Goal: Task Accomplishment & Management: Manage account settings

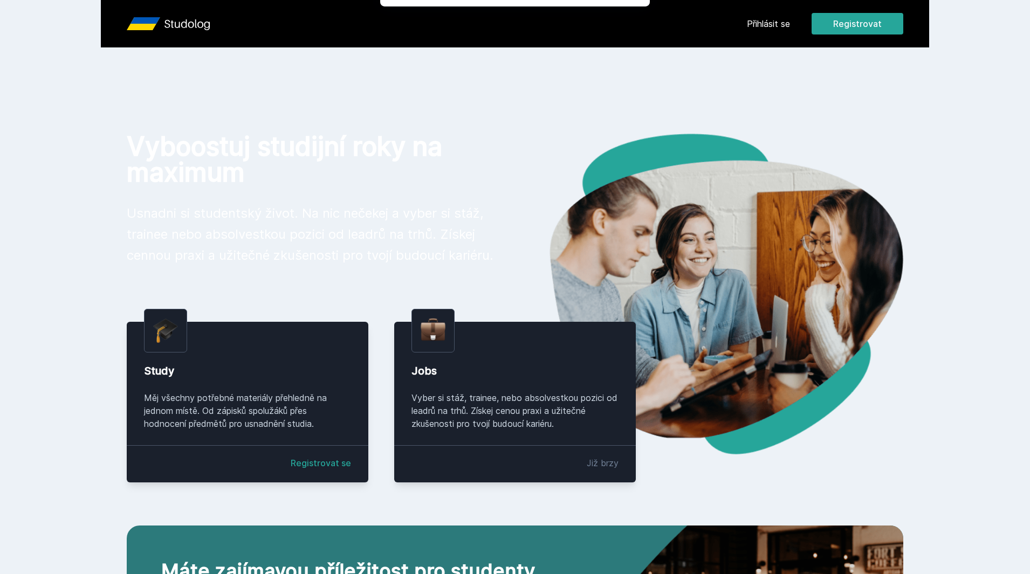
click at [772, 22] on div "Chceš dostávat tipy ohledně studia, nových testů, hodnocení učitelů a předmětů?…" at bounding box center [515, 48] width 1030 height 96
click at [515, 64] on button "Ne" at bounding box center [517, 69] width 39 height 27
click at [774, 23] on link "Přihlásit se" at bounding box center [768, 23] width 43 height 13
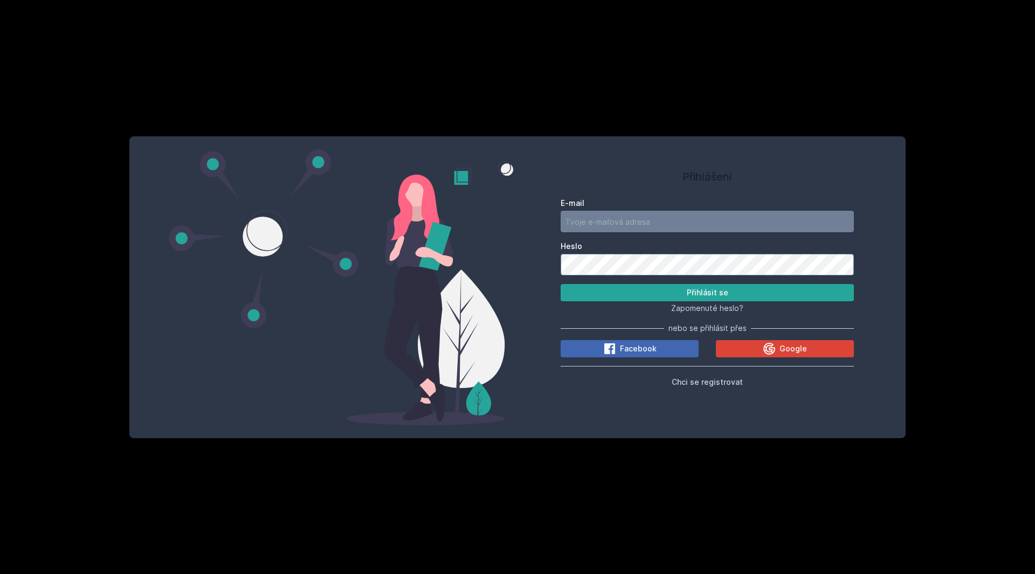
click at [671, 218] on input "E-mail" at bounding box center [707, 222] width 293 height 22
click at [736, 348] on button "Google" at bounding box center [785, 348] width 138 height 17
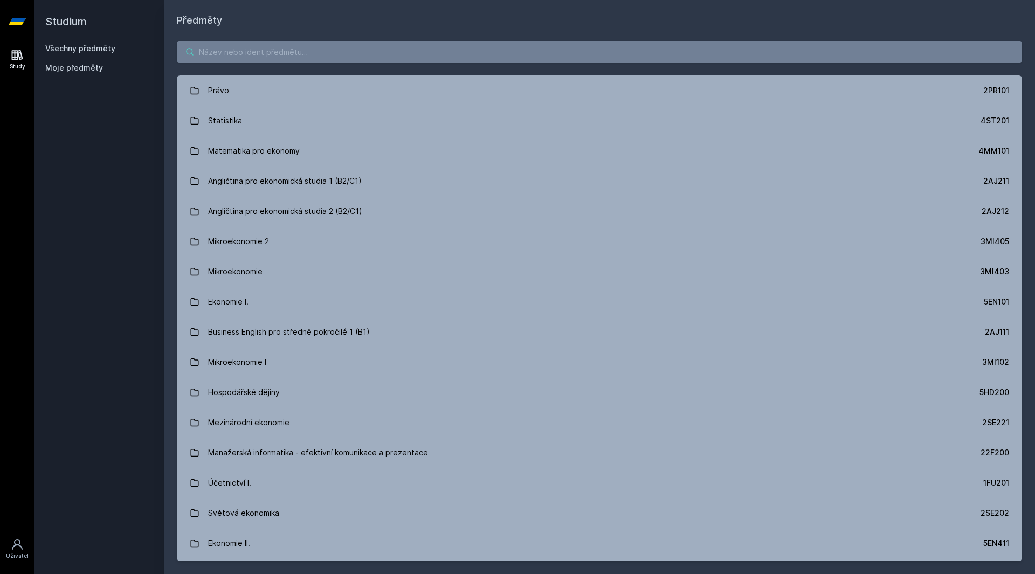
click at [320, 48] on input "search" at bounding box center [600, 52] width 846 height 22
click at [15, 557] on div "Uživatel" at bounding box center [17, 556] width 23 height 8
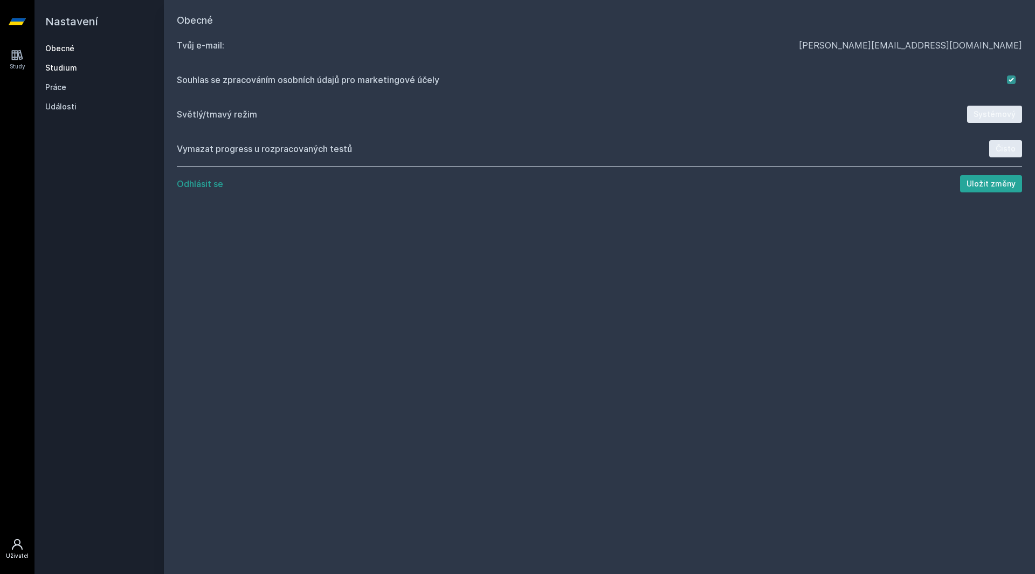
click at [60, 67] on link "Studium" at bounding box center [99, 68] width 108 height 11
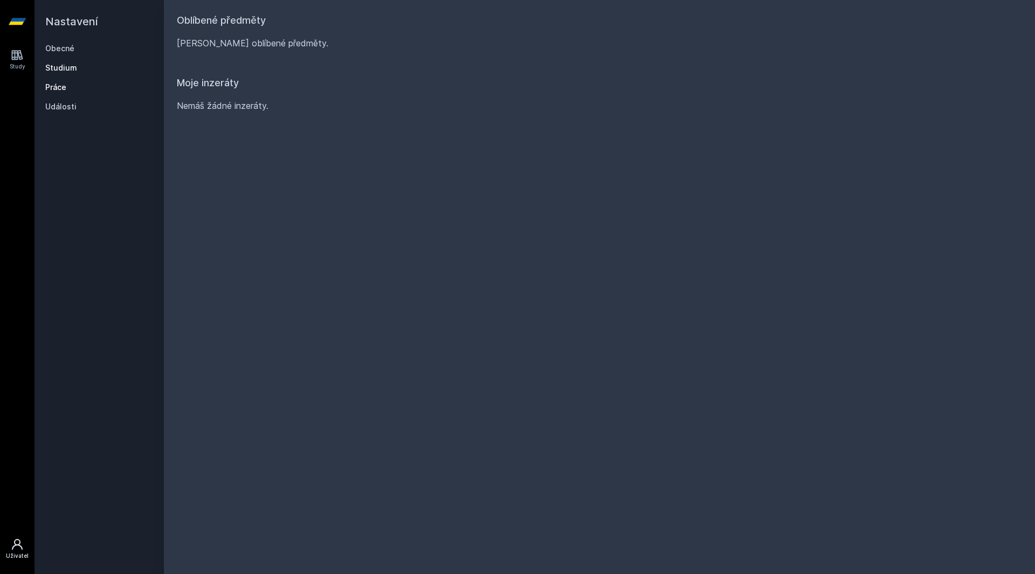
click at [67, 86] on link "Práce" at bounding box center [99, 87] width 108 height 11
drag, startPoint x: 86, startPoint y: 40, endPoint x: 72, endPoint y: 49, distance: 15.7
click at [72, 49] on div "Nastavení Obecné Studium Práce Události" at bounding box center [99, 287] width 129 height 574
click at [72, 49] on link "Obecné" at bounding box center [99, 48] width 108 height 11
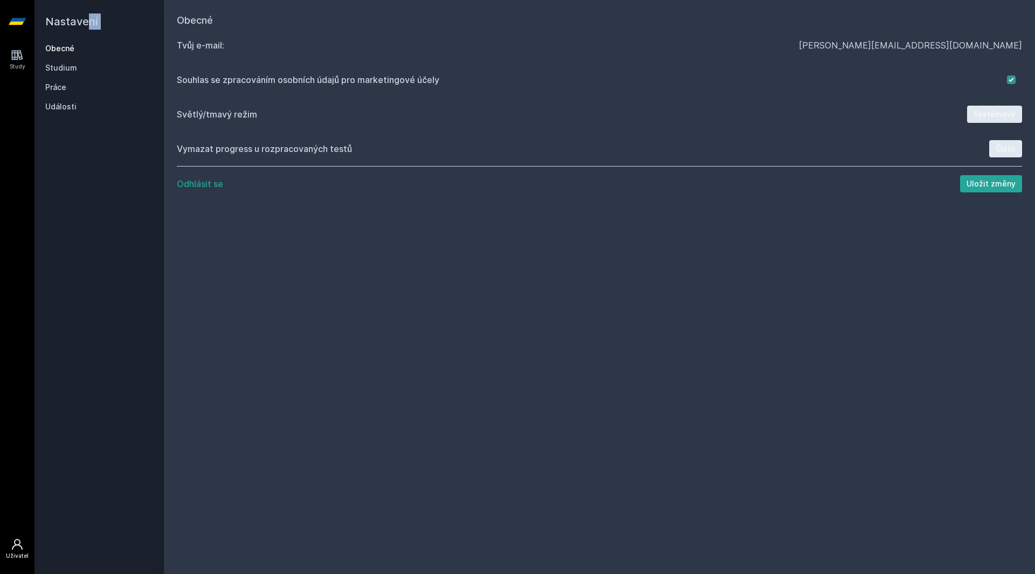
click at [75, 56] on div "Obecné Studium Práce Události" at bounding box center [99, 77] width 108 height 69
click at [25, 72] on link "Study" at bounding box center [17, 59] width 30 height 33
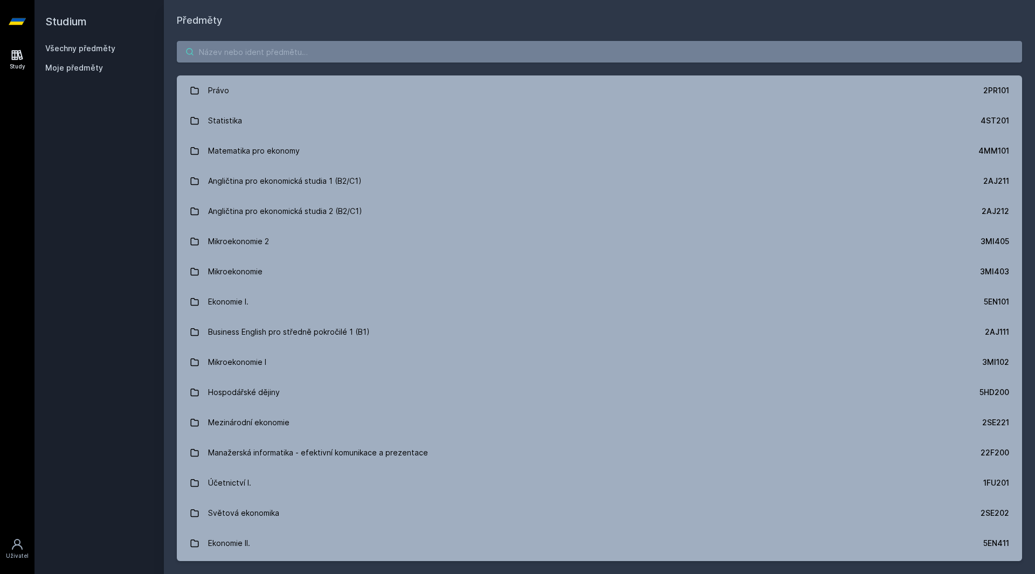
click at [285, 44] on input "search" at bounding box center [600, 52] width 846 height 22
